Goal: Task Accomplishment & Management: Manage account settings

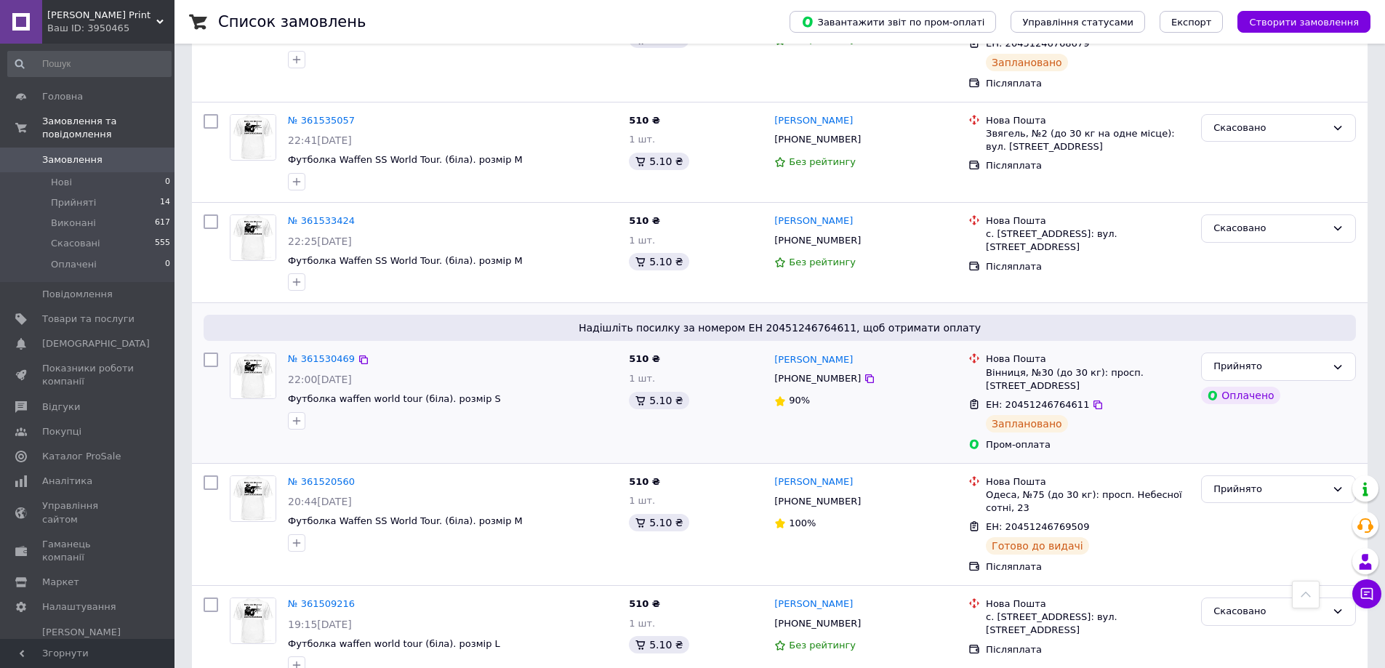
scroll to position [581, 0]
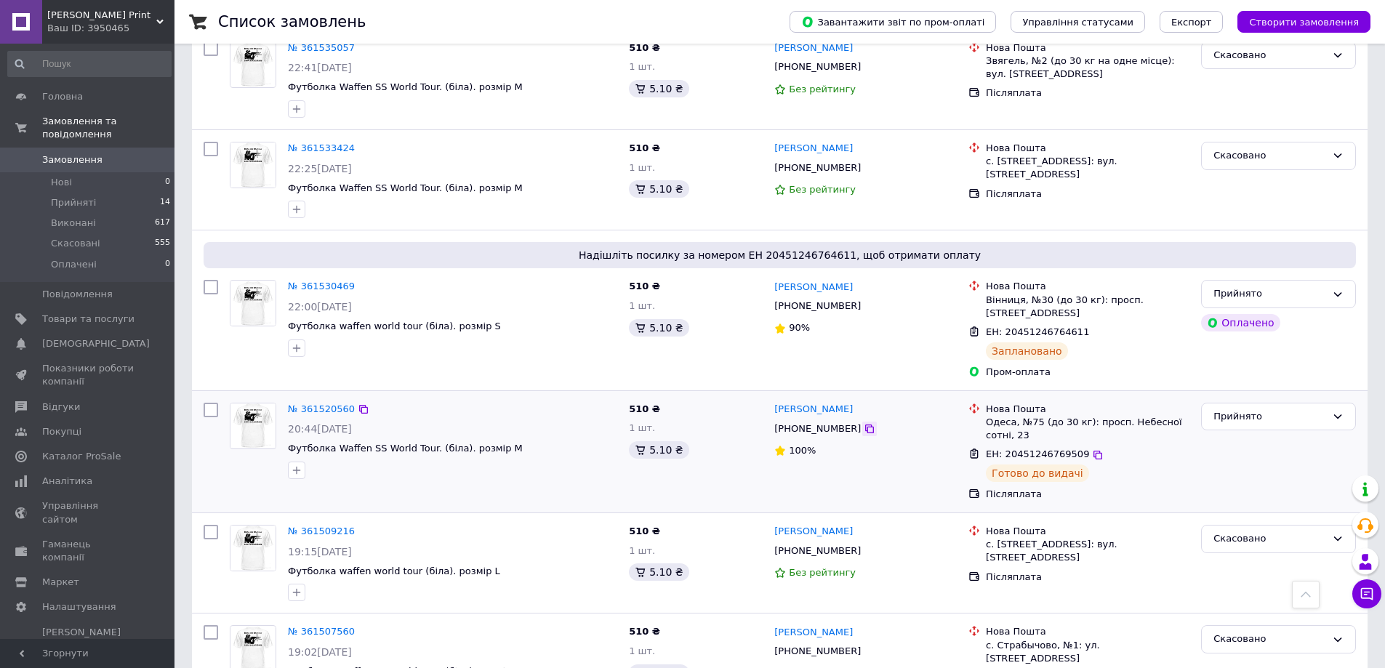
click at [863, 423] on icon at bounding box center [869, 429] width 12 height 12
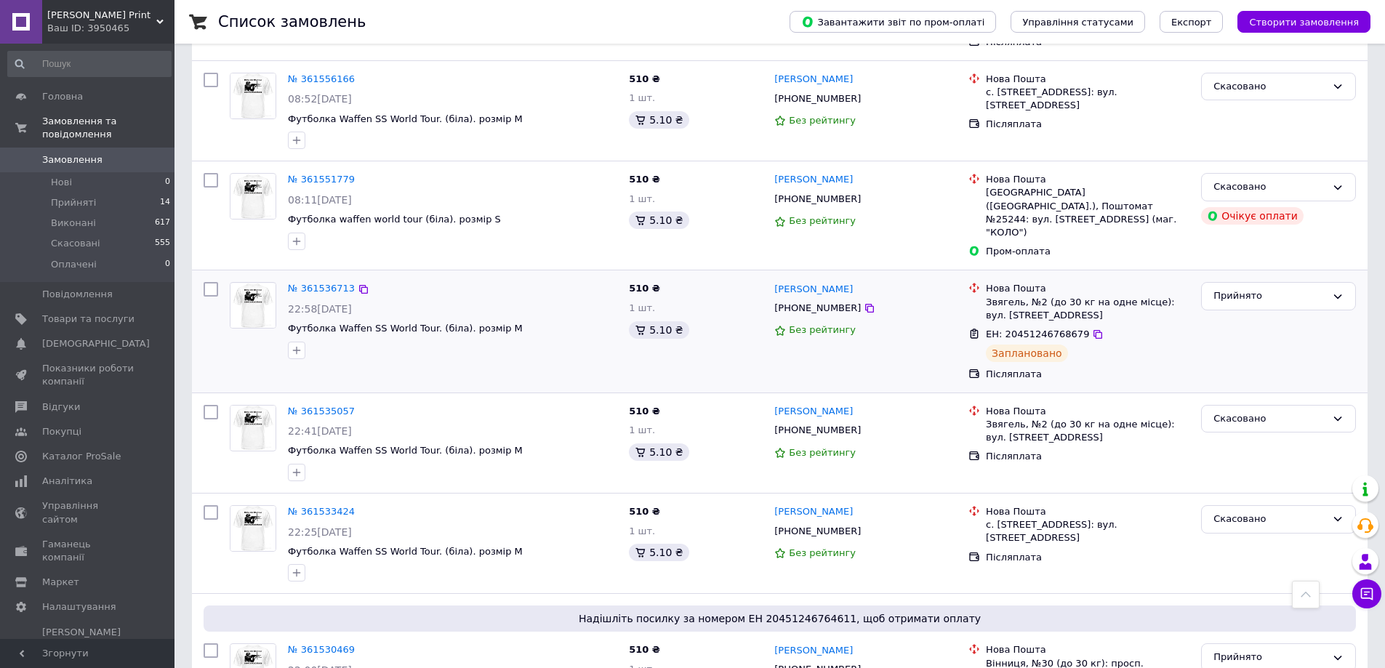
scroll to position [291, 0]
